Goal: Task Accomplishment & Management: Manage account settings

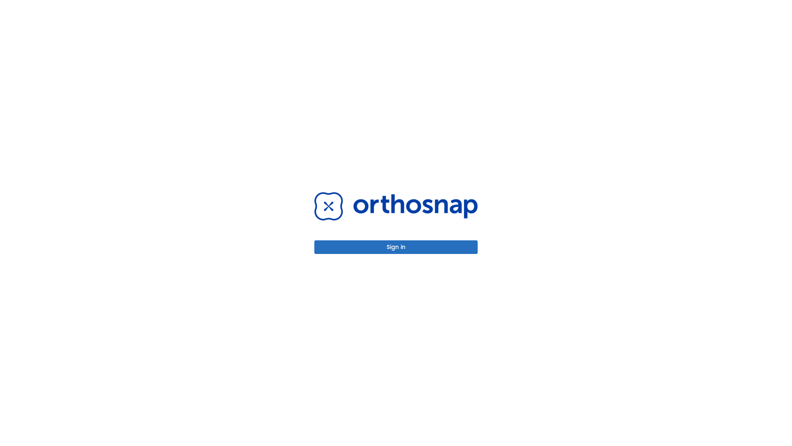
click at [396, 247] on button "Sign in" at bounding box center [396, 247] width 163 height 14
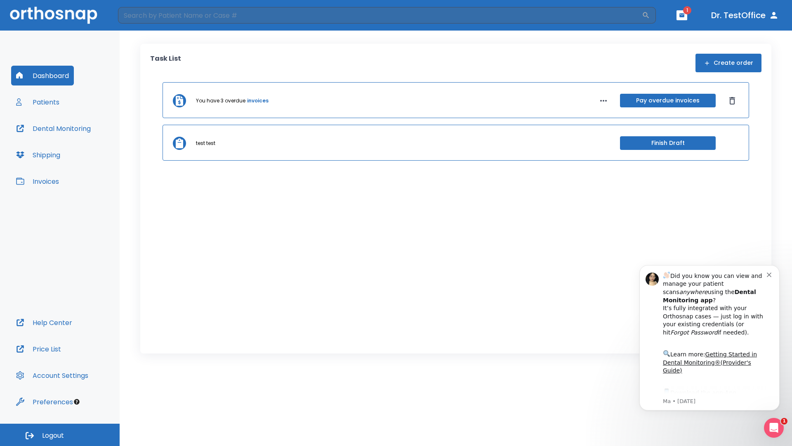
click at [60, 435] on span "Logout" at bounding box center [53, 435] width 22 height 9
